Goal: Check status: Check status

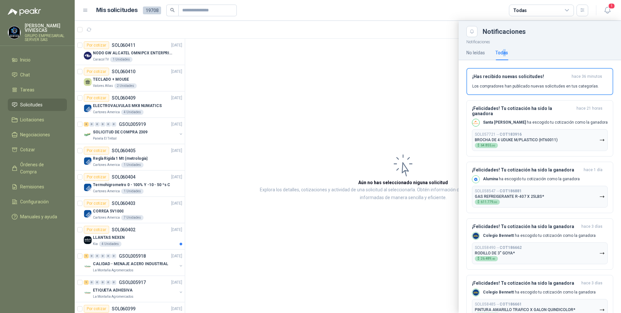
scroll to position [97, 0]
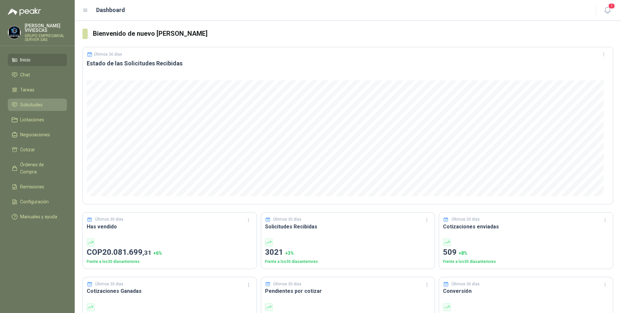
click at [24, 107] on span "Solicitudes" at bounding box center [31, 104] width 22 height 7
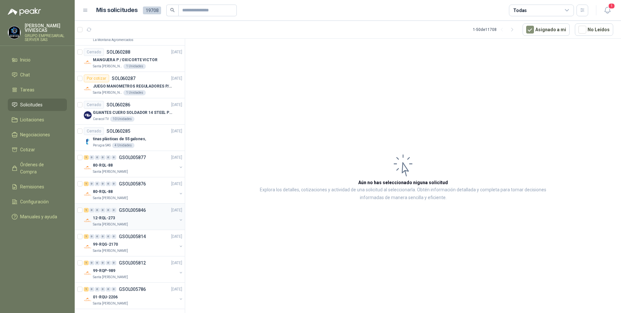
scroll to position [1049, 0]
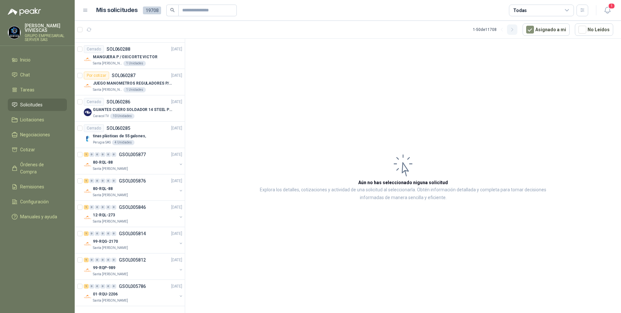
click at [515, 29] on icon "button" at bounding box center [513, 30] width 6 height 6
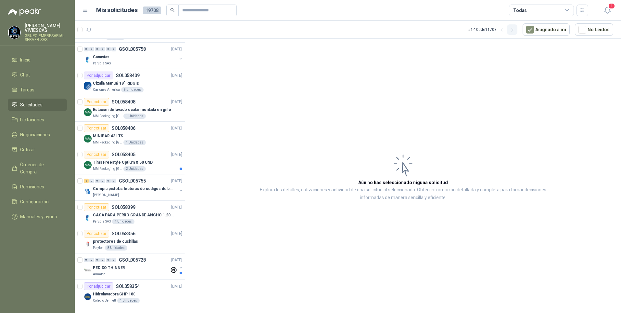
click at [515, 31] on icon "button" at bounding box center [513, 30] width 6 height 6
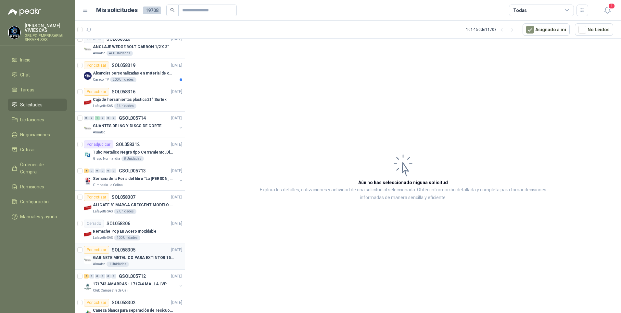
scroll to position [496, 0]
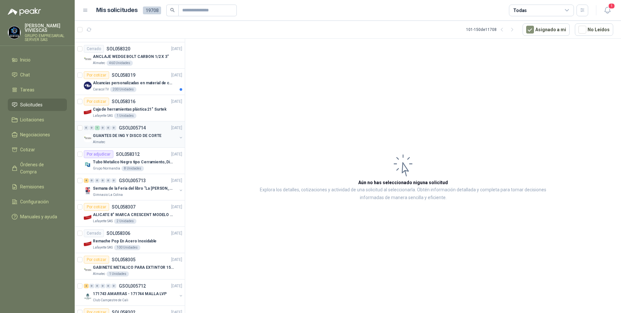
click at [126, 136] on p "GUANTES DE ING Y DISCO DE CORTE" at bounding box center [127, 136] width 69 height 6
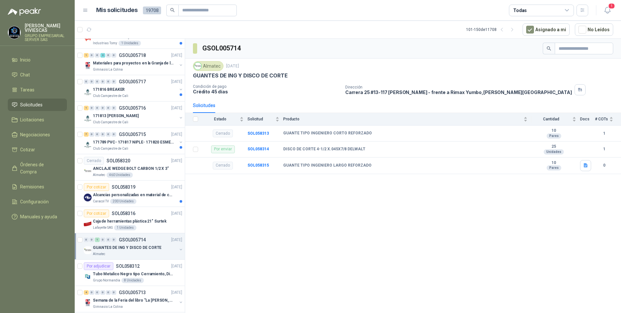
scroll to position [390, 0]
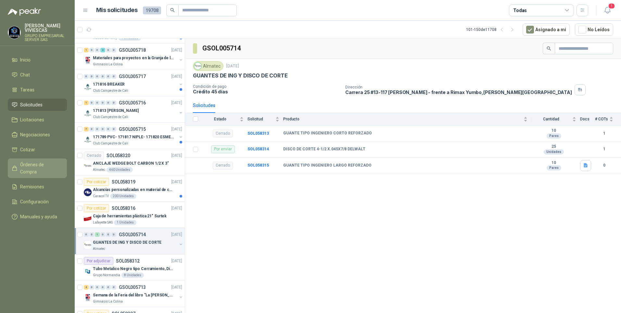
click at [46, 164] on span "Órdenes de Compra" at bounding box center [40, 168] width 41 height 14
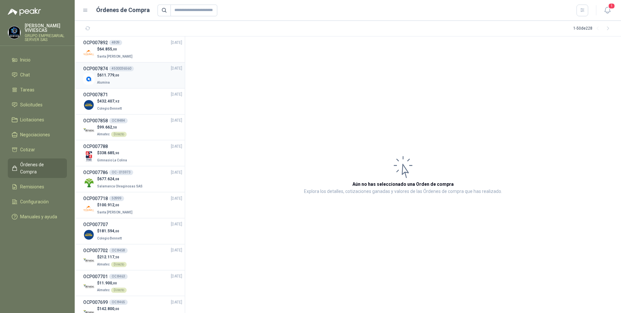
click at [106, 80] on p "Alumina" at bounding box center [108, 81] width 22 height 7
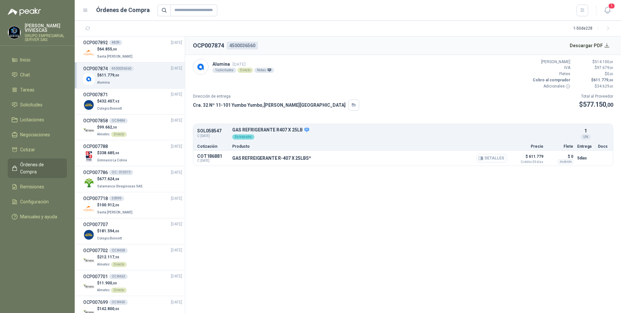
click at [498, 157] on button "Detalles" at bounding box center [492, 158] width 31 height 9
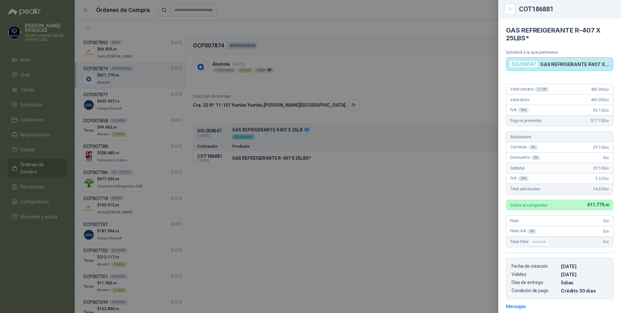
scroll to position [91, 0]
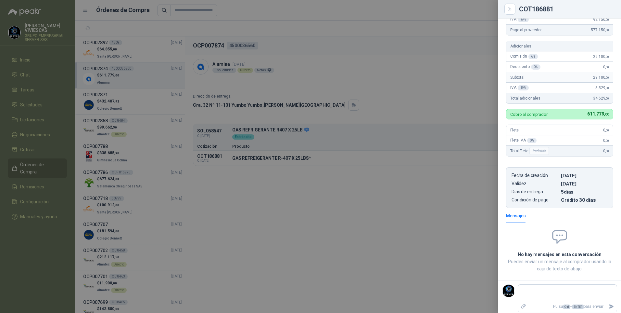
click at [409, 255] on div at bounding box center [310, 156] width 621 height 313
